Goal: Check status: Check status

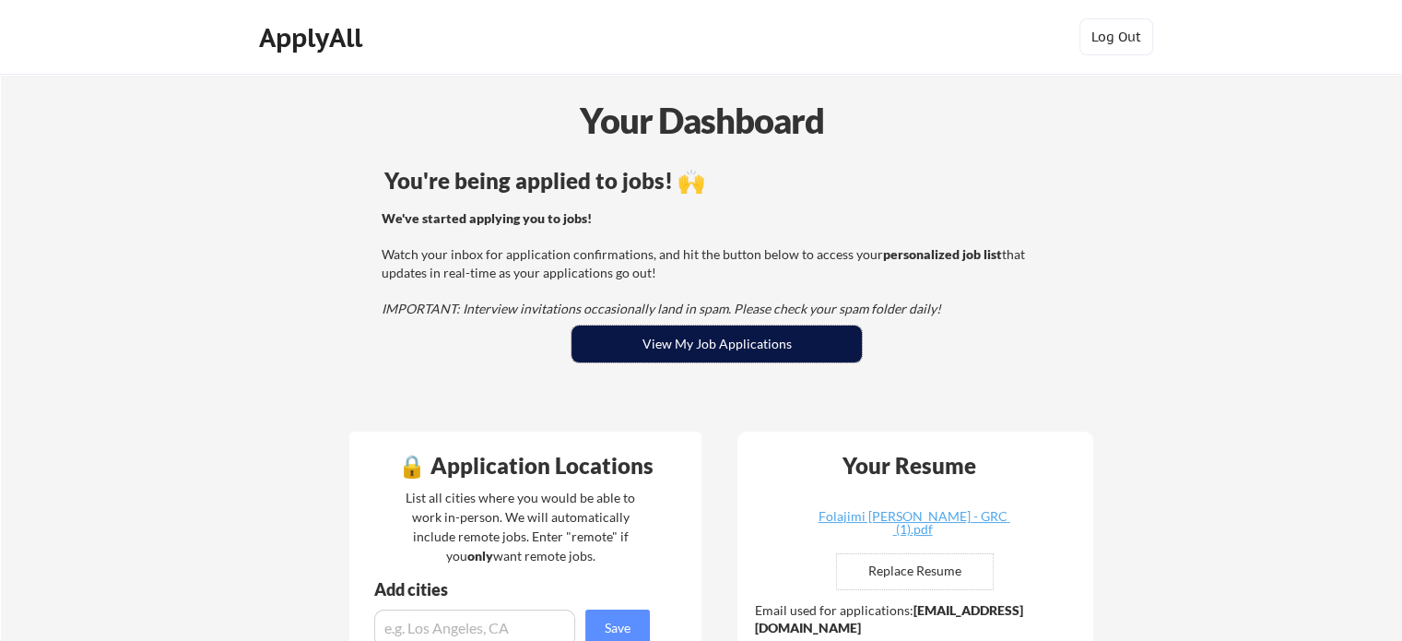
click at [644, 338] on button "View My Job Applications" at bounding box center [716, 343] width 290 height 37
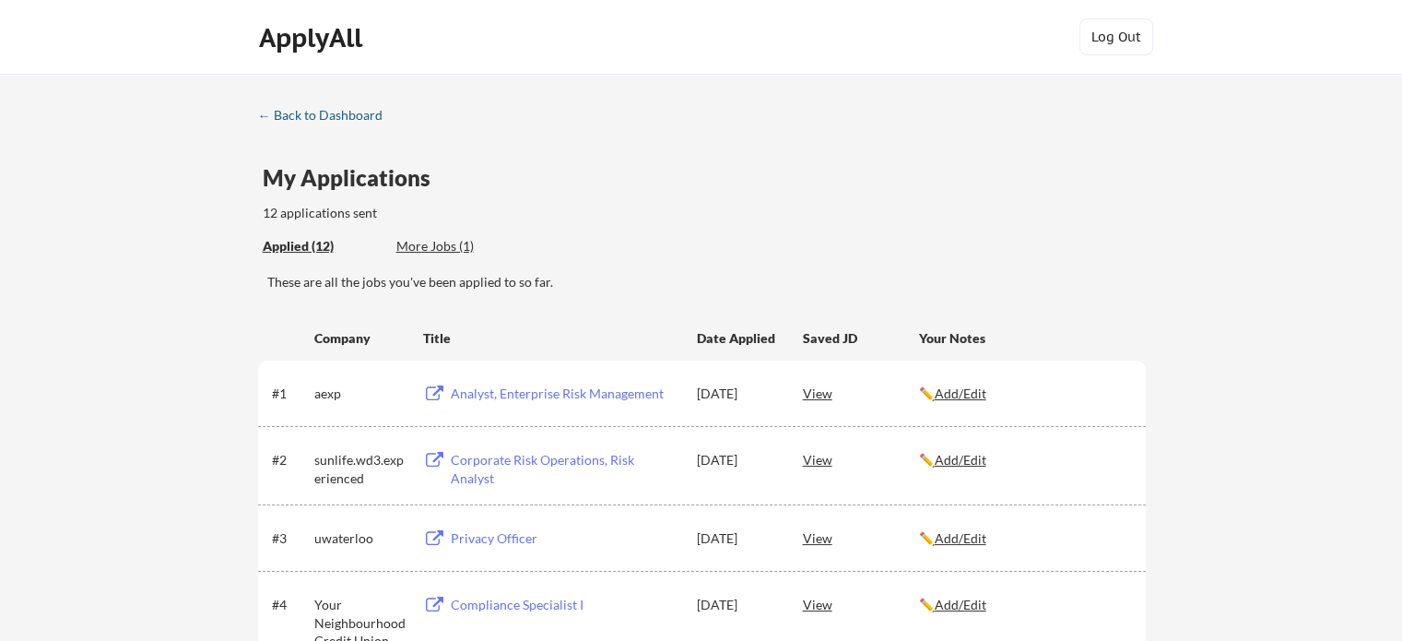
click at [326, 112] on div "← Back to Dashboard" at bounding box center [327, 115] width 138 height 13
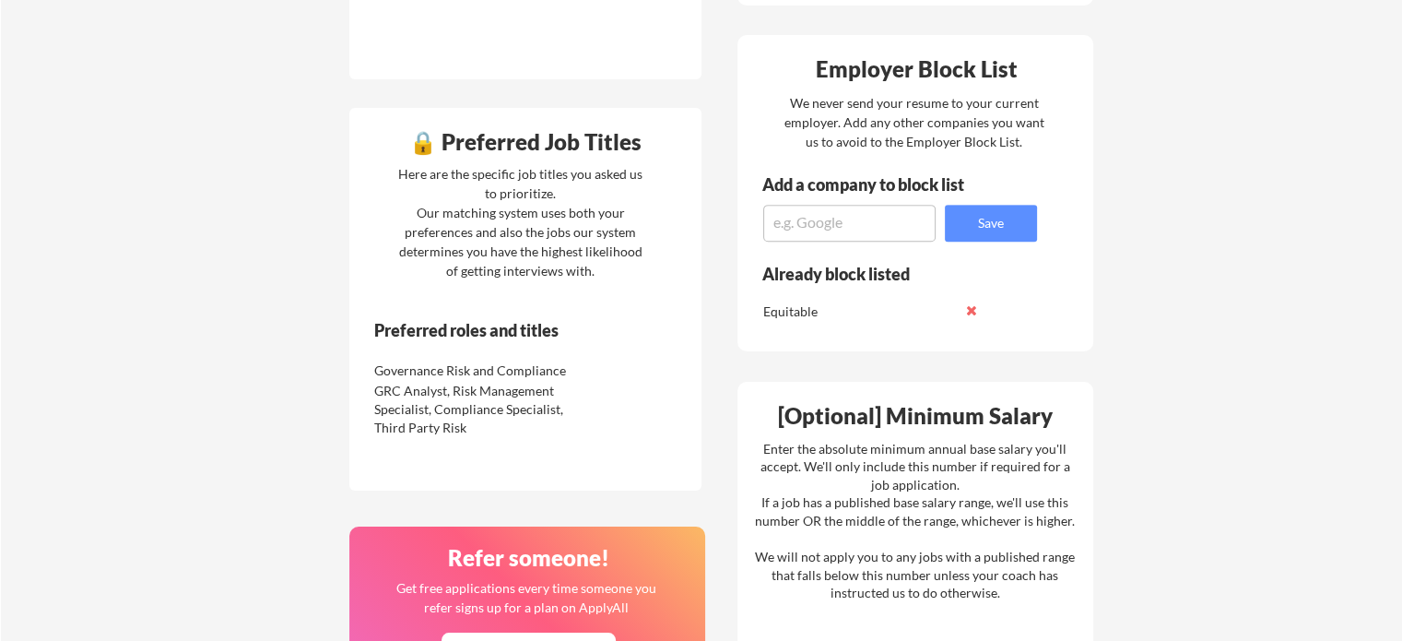
scroll to position [626, 0]
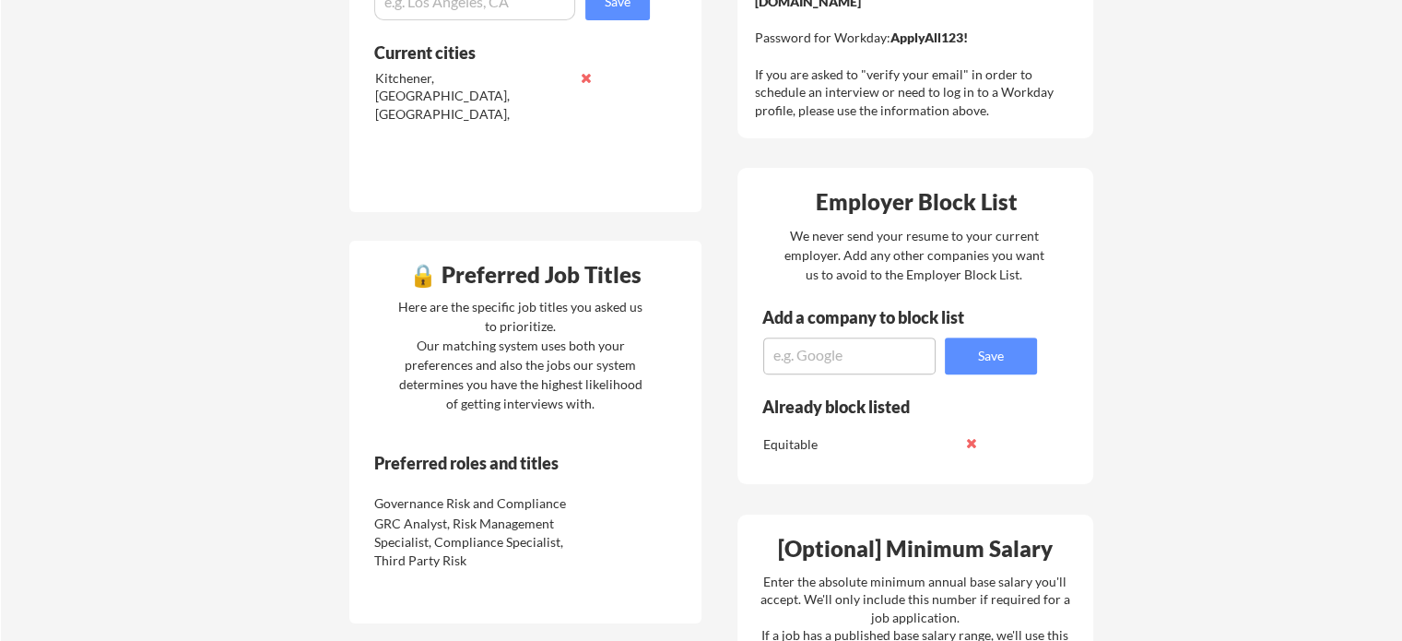
click at [1363, 505] on div "Your Dashboard You're being applied to jobs! 🙌 We've started applying you to jo…" at bounding box center [701, 329] width 1401 height 1763
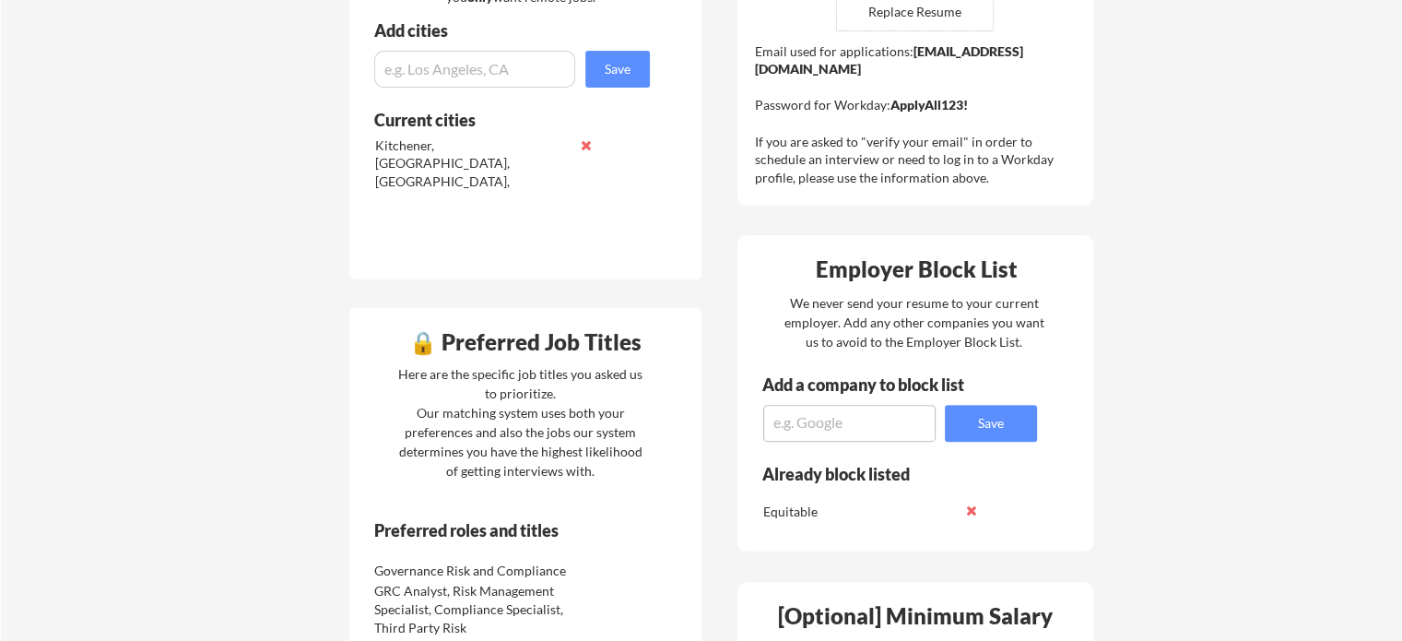
scroll to position [557, 0]
